Goal: Navigation & Orientation: Find specific page/section

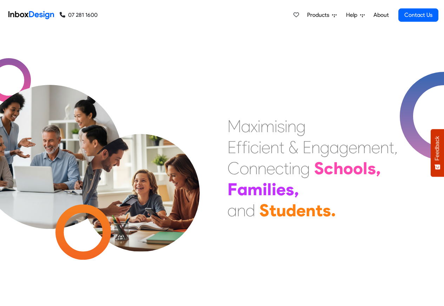
click at [381, 15] on link "About" at bounding box center [380, 15] width 19 height 14
